Goal: Use online tool/utility: Utilize a website feature to perform a specific function

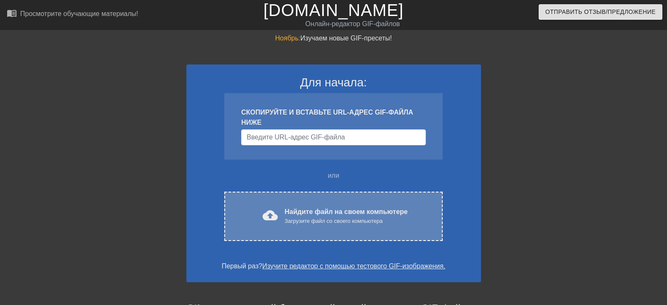
click at [305, 214] on font "Найдите файл на своем компьютере" at bounding box center [345, 211] width 123 height 7
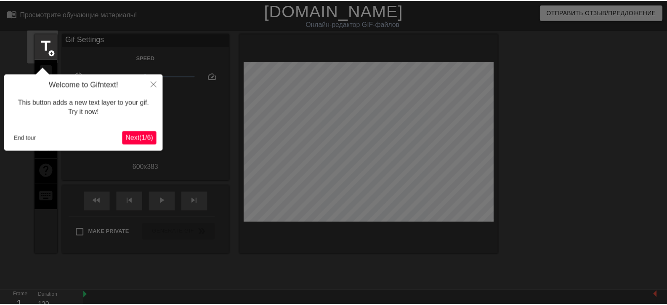
scroll to position [21, 0]
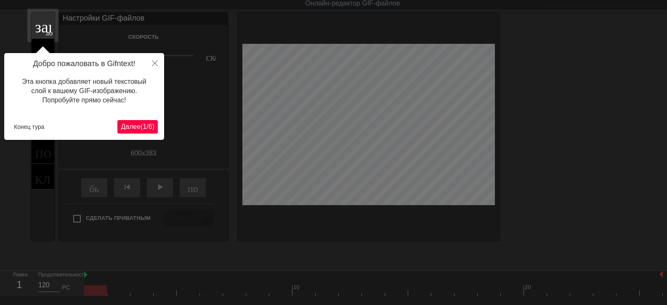
click at [130, 124] on font "Далее" at bounding box center [131, 126] width 20 height 7
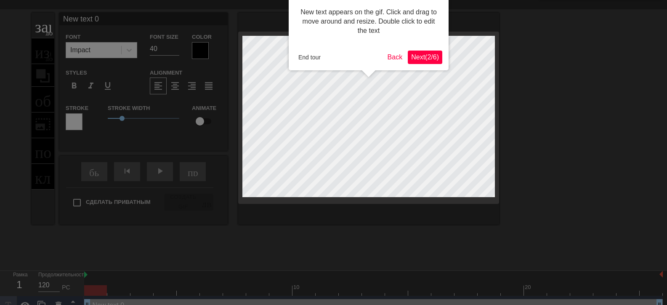
scroll to position [0, 0]
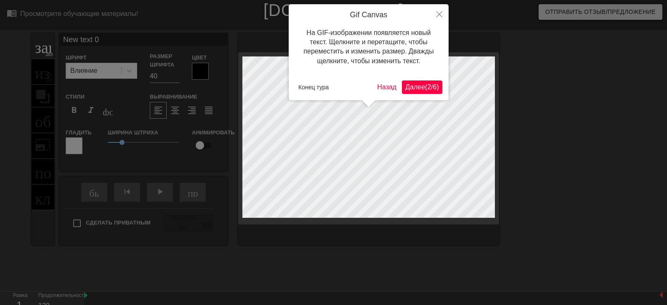
click at [410, 83] on font "Далее" at bounding box center [415, 86] width 20 height 7
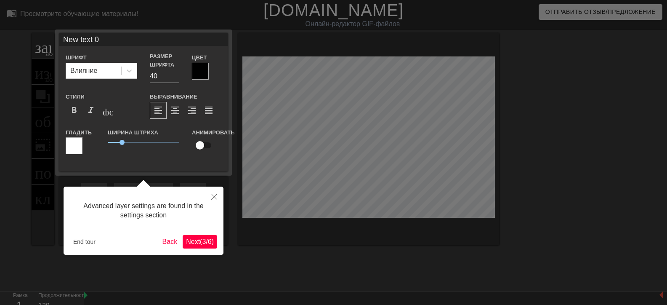
scroll to position [21, 0]
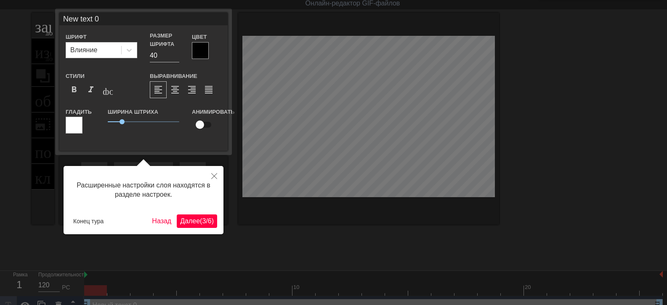
click at [202, 220] on font "3" at bounding box center [204, 220] width 4 height 7
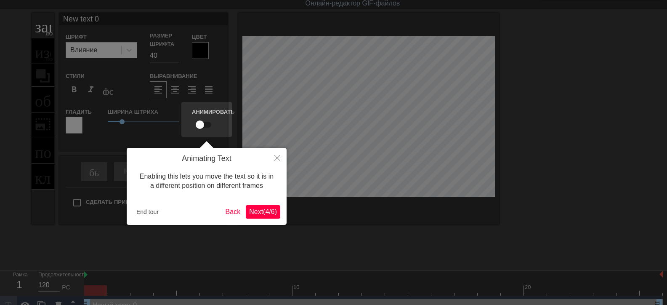
scroll to position [0, 0]
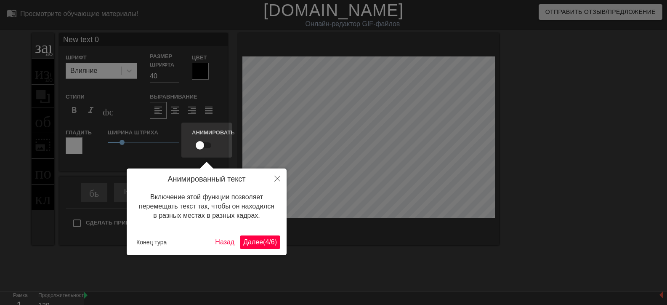
click at [243, 238] on font "Далее" at bounding box center [253, 241] width 20 height 7
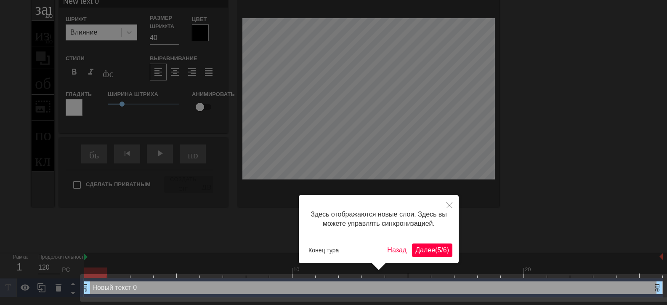
click at [437, 250] on font "5" at bounding box center [439, 249] width 4 height 7
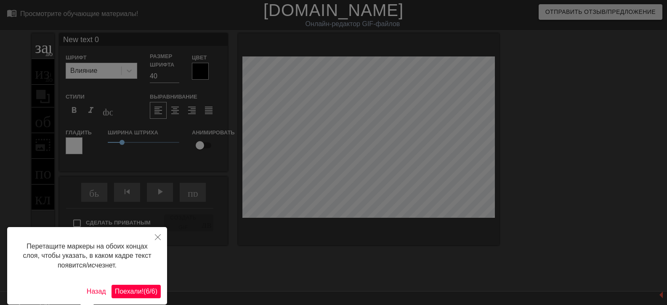
scroll to position [35, 0]
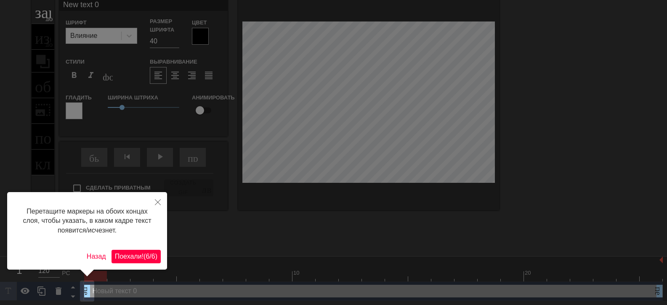
click at [146, 253] on font "6" at bounding box center [148, 255] width 4 height 7
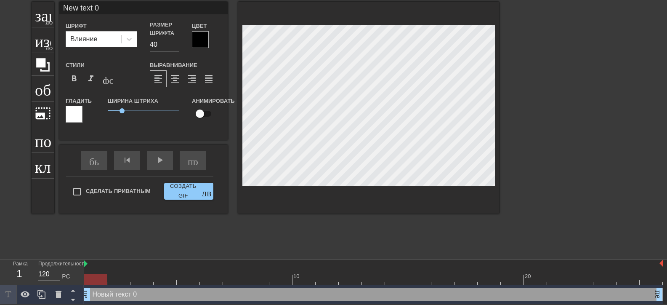
click at [523, 83] on div "заголовок добавить_круг изображение добавить_круг обрезать photo_size_select_la…" at bounding box center [333, 128] width 667 height 252
click at [44, 43] on font "изображение" at bounding box center [79, 39] width 88 height 16
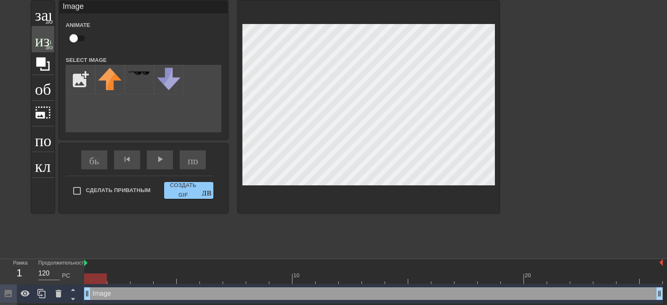
scroll to position [35, 0]
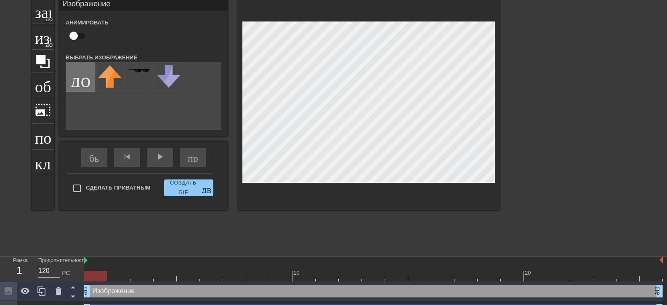
click at [82, 84] on input "file" at bounding box center [80, 77] width 29 height 29
type input "C:\fakepath\6f7b877fff22a8a260bb789cd79fb362f75d18f2_result-photoaidcom-cropped…"
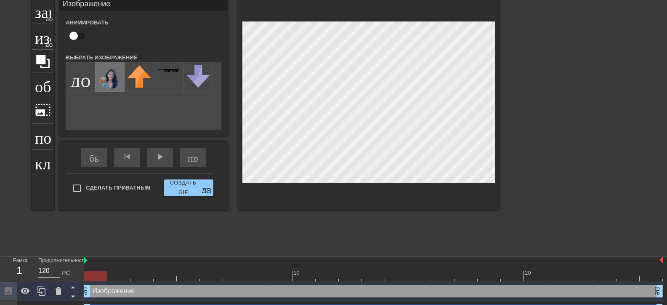
click at [111, 79] on img at bounding box center [110, 77] width 24 height 24
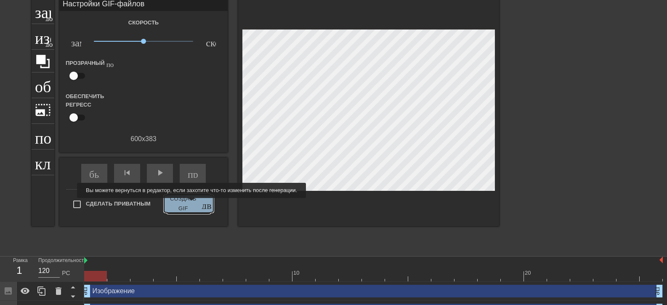
click at [184, 204] on font "Создать GIF" at bounding box center [183, 203] width 32 height 19
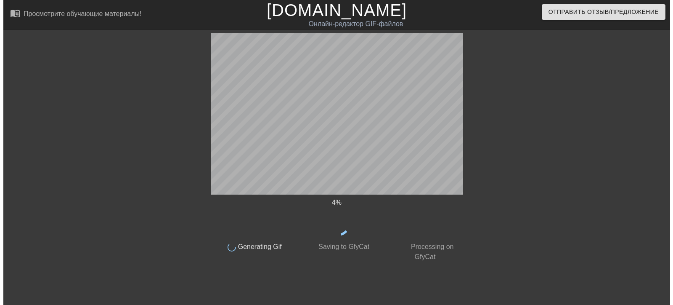
scroll to position [0, 0]
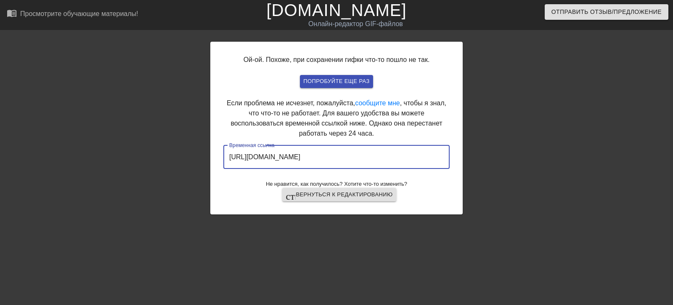
drag, startPoint x: 405, startPoint y: 156, endPoint x: 230, endPoint y: 162, distance: 175.5
click at [230, 162] on input "[URL][DOMAIN_NAME]" at bounding box center [336, 157] width 226 height 24
